Goal: Check status: Check status

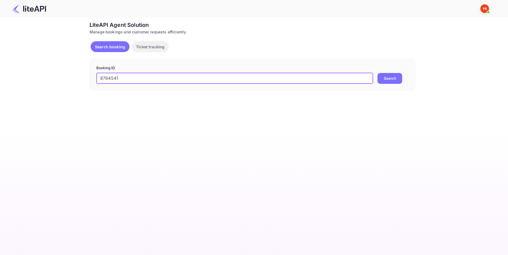
type input "8784541"
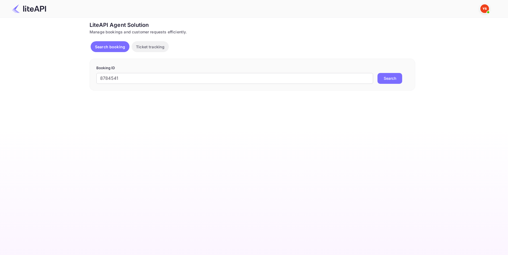
click at [386, 71] on form "Booking ID 8784541 ​ Search" at bounding box center [252, 74] width 312 height 18
click at [386, 75] on button "Search" at bounding box center [389, 78] width 25 height 11
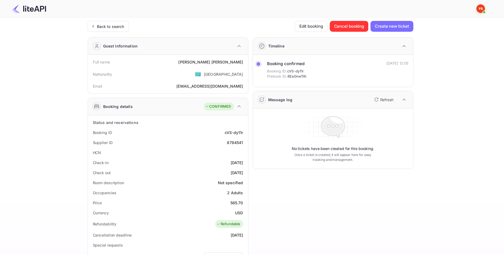
click at [227, 62] on div "[PERSON_NAME]" at bounding box center [210, 62] width 65 height 6
copy div "[PERSON_NAME]"
click at [235, 204] on div "565.70" at bounding box center [236, 203] width 13 height 6
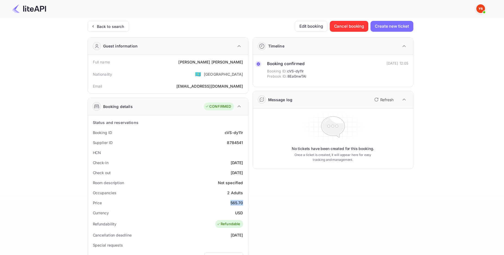
click at [235, 204] on div "565.70" at bounding box center [236, 203] width 13 height 6
copy div "565.70"
click at [239, 212] on div "USD" at bounding box center [239, 213] width 8 height 6
copy div "USD"
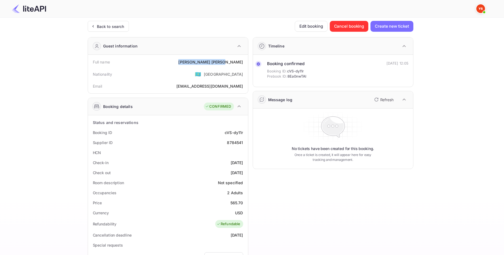
drag, startPoint x: 223, startPoint y: 61, endPoint x: 244, endPoint y: 61, distance: 20.6
click at [244, 61] on div "Full name [PERSON_NAME]" at bounding box center [168, 62] width 156 height 10
copy div "[PERSON_NAME]"
